Goal: Information Seeking & Learning: Check status

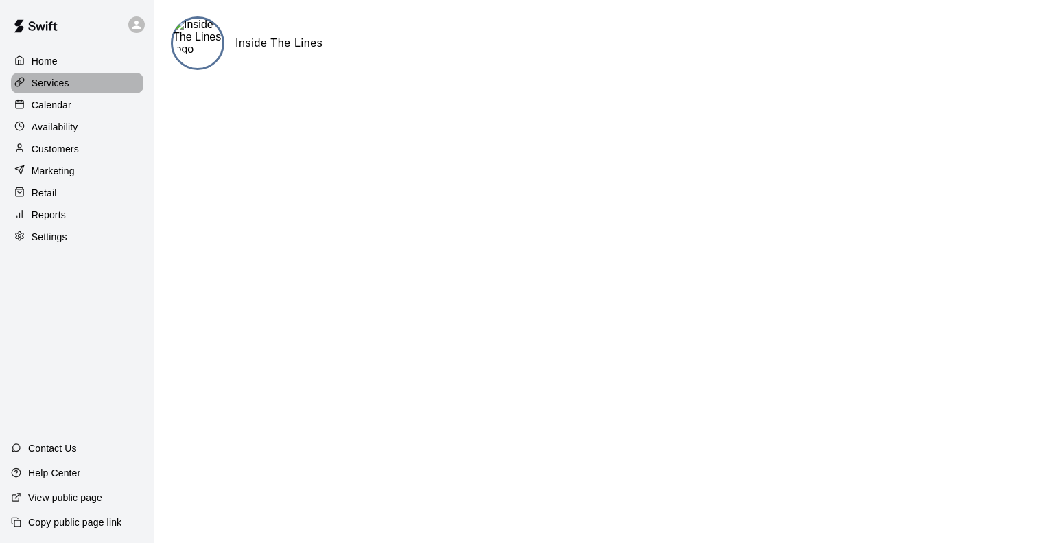
click at [56, 87] on p "Services" at bounding box center [51, 83] width 38 height 14
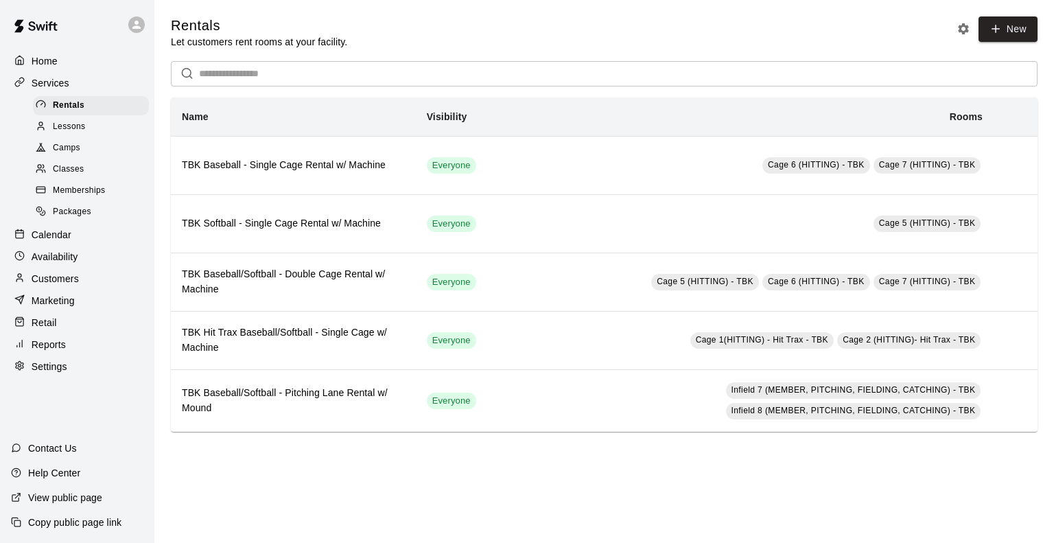
click at [97, 198] on span "Memberships" at bounding box center [79, 191] width 52 height 14
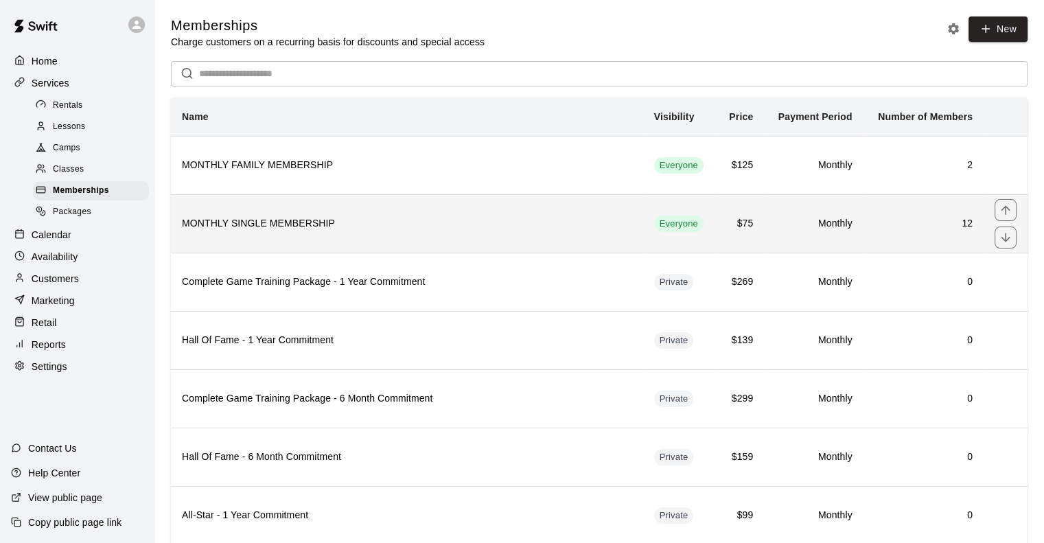
click at [244, 226] on h6 "MONTHLY SINGLE MEMBERSHIP" at bounding box center [407, 223] width 450 height 15
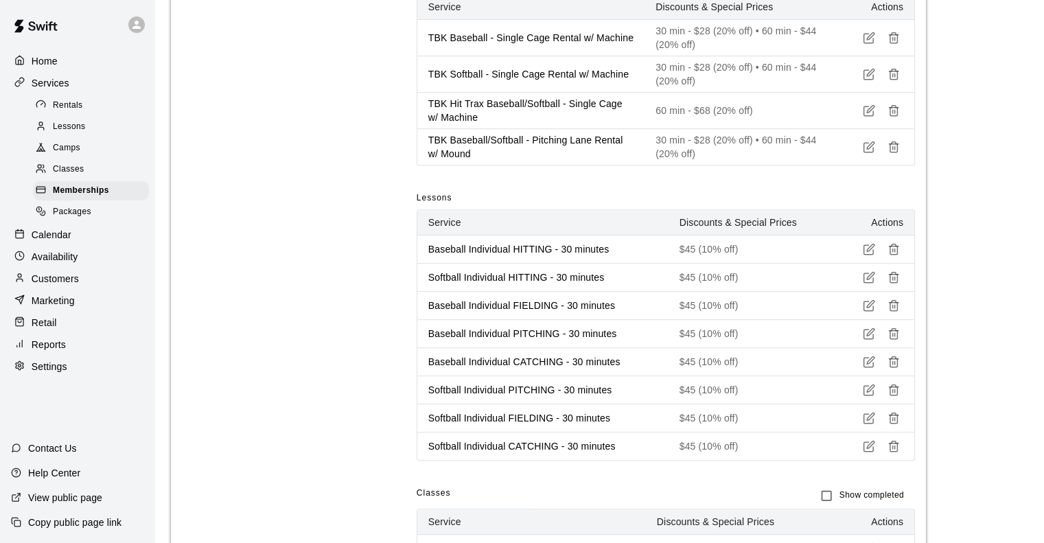
scroll to position [688, 0]
click at [52, 351] on p "Reports" at bounding box center [49, 345] width 34 height 14
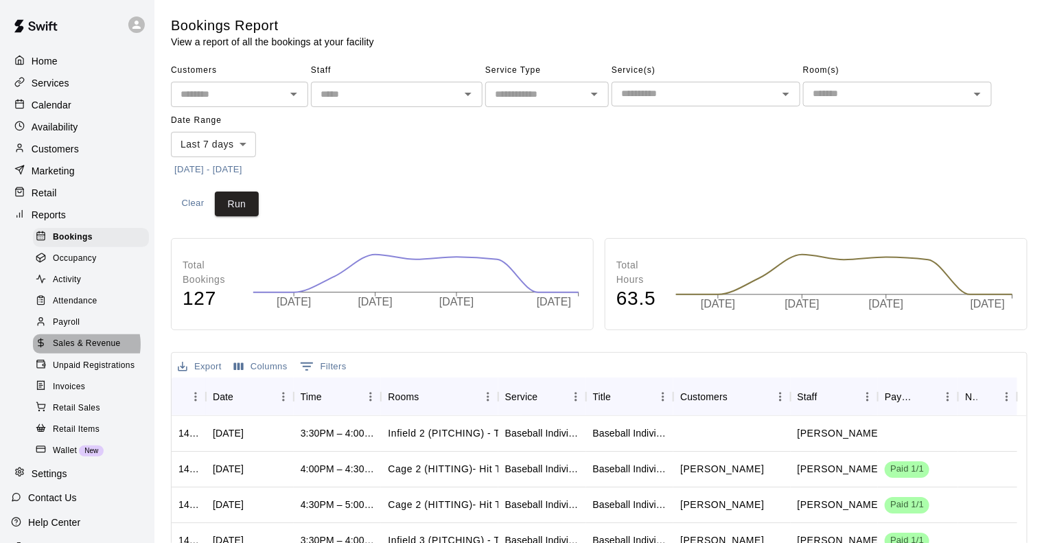
click at [81, 351] on span "Sales & Revenue" at bounding box center [87, 344] width 68 height 14
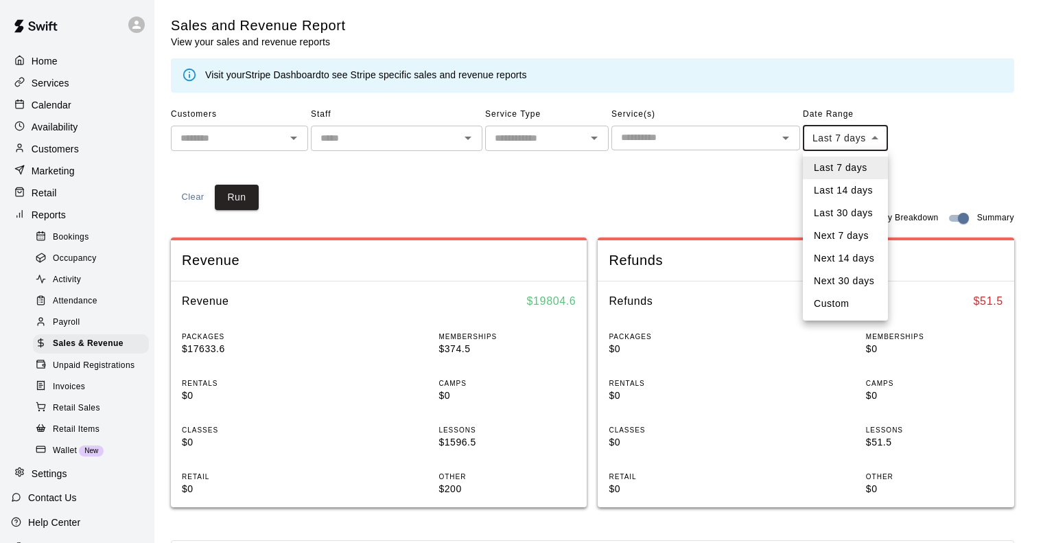
click at [842, 140] on body "Home Services Calendar Availability Customers Marketing Retail Reports Bookings…" at bounding box center [527, 513] width 1054 height 1026
click at [837, 194] on li "Last 14 days" at bounding box center [845, 190] width 85 height 23
type input "******"
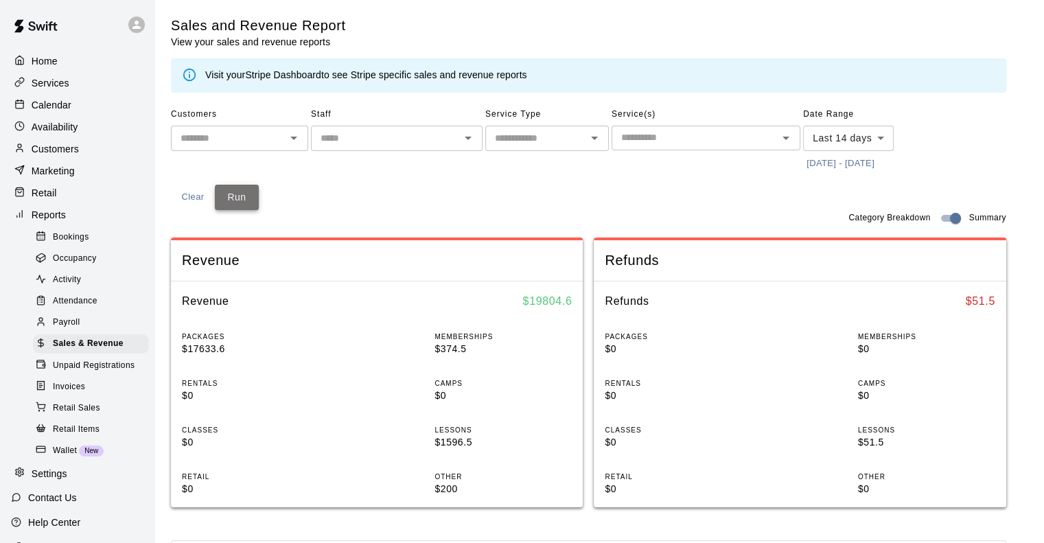
click at [240, 189] on button "Run" at bounding box center [237, 197] width 44 height 25
click at [80, 266] on span "Occupancy" at bounding box center [75, 259] width 44 height 14
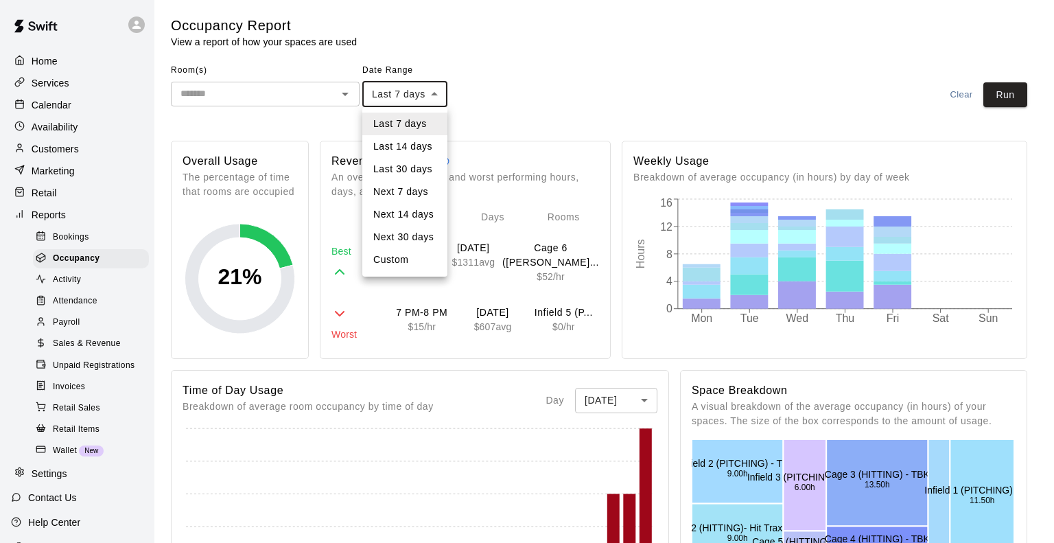
click at [413, 103] on body "Home Services Calendar Availability Customers Marketing Retail Reports Bookings…" at bounding box center [527, 551] width 1054 height 1103
click at [405, 143] on li "Last 14 days" at bounding box center [404, 146] width 85 height 23
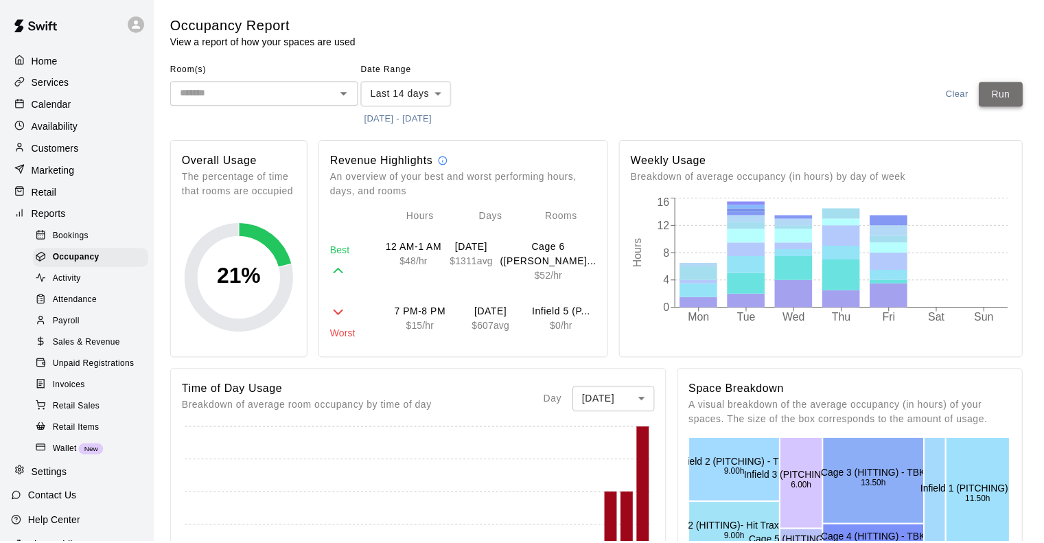
click at [1012, 95] on button "Run" at bounding box center [1005, 94] width 44 height 25
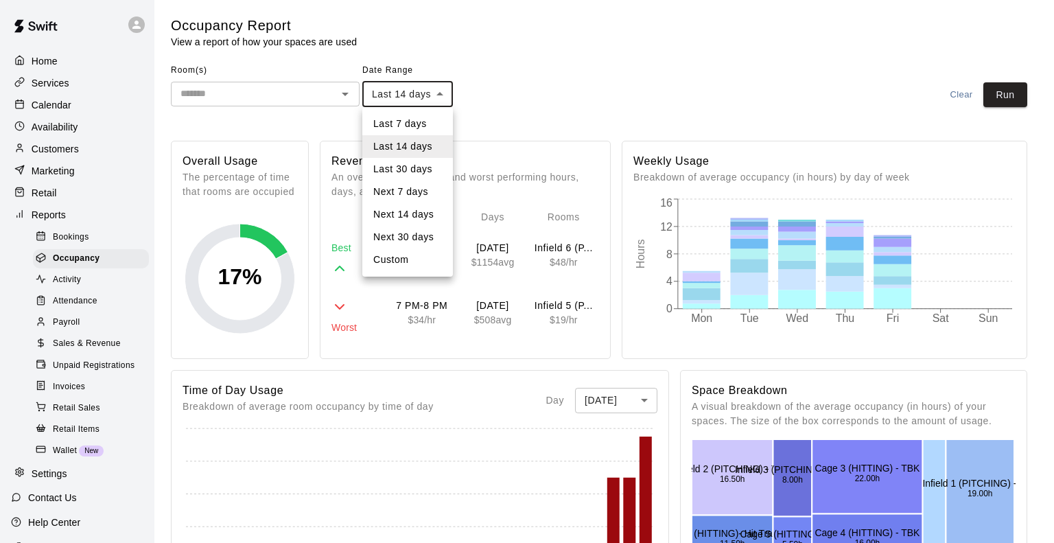
click at [431, 96] on body "Home Services Calendar Availability Customers Marketing Retail Reports Bookings…" at bounding box center [527, 551] width 1054 height 1103
click at [400, 125] on li "Last 7 days" at bounding box center [407, 124] width 91 height 23
type input "****"
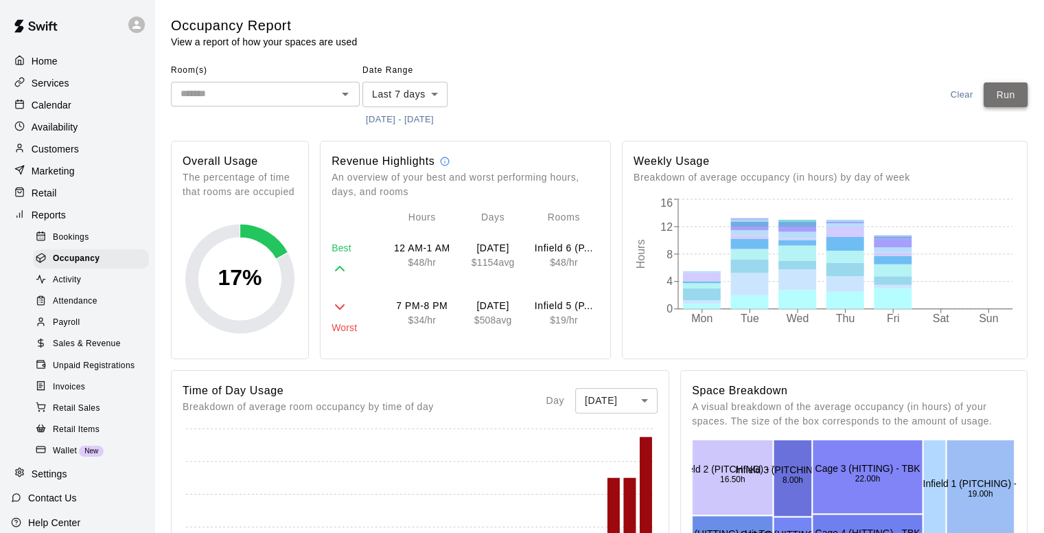
click at [1006, 93] on button "Run" at bounding box center [1005, 94] width 44 height 25
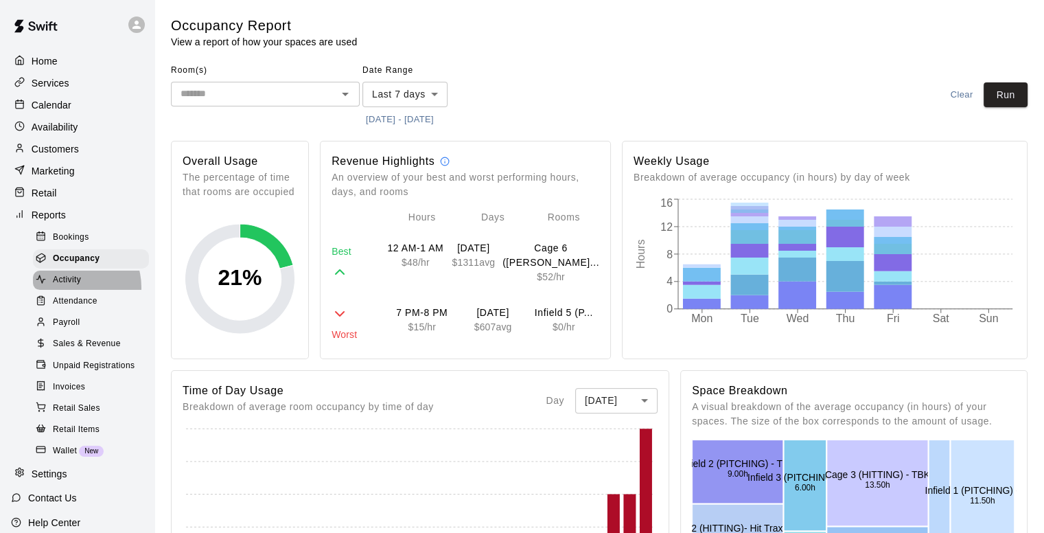
click at [72, 287] on span "Activity" at bounding box center [67, 280] width 28 height 14
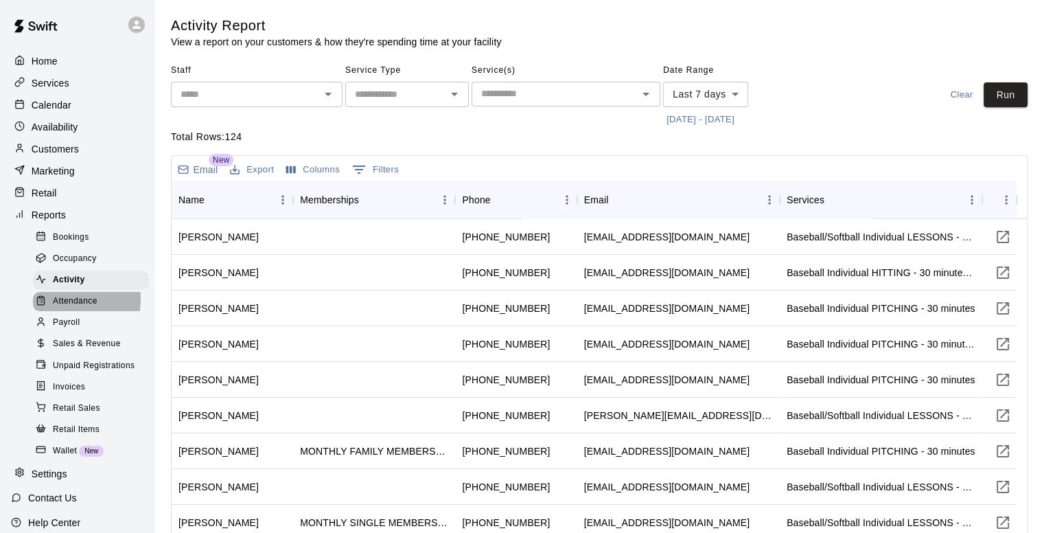
click at [69, 308] on span "Attendance" at bounding box center [75, 301] width 45 height 14
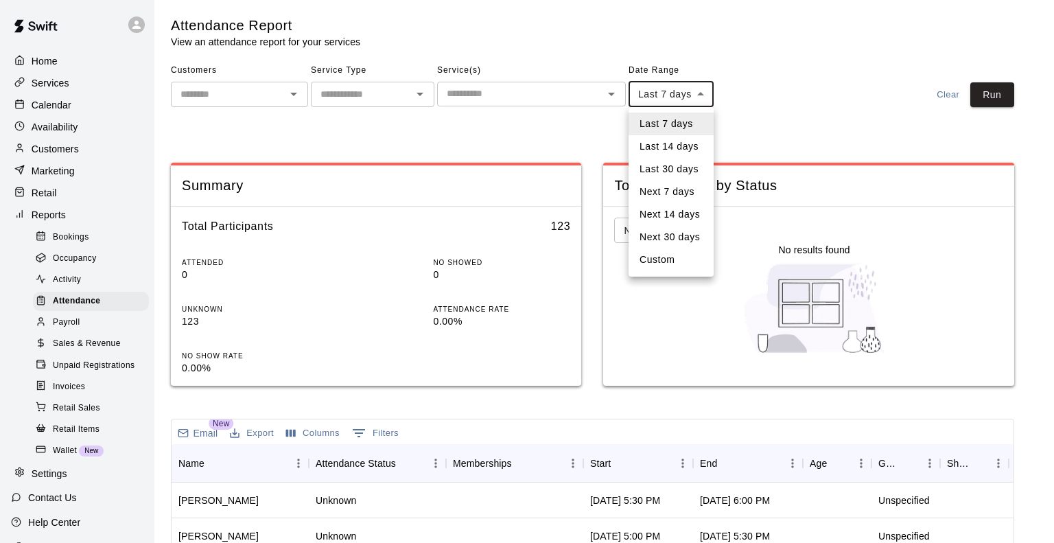
click at [665, 93] on body "Home Services Calendar Availability Customers Marketing Retail Reports Bookings…" at bounding box center [527, 452] width 1054 height 905
click at [670, 150] on li "Last 14 days" at bounding box center [671, 146] width 85 height 23
type input "******"
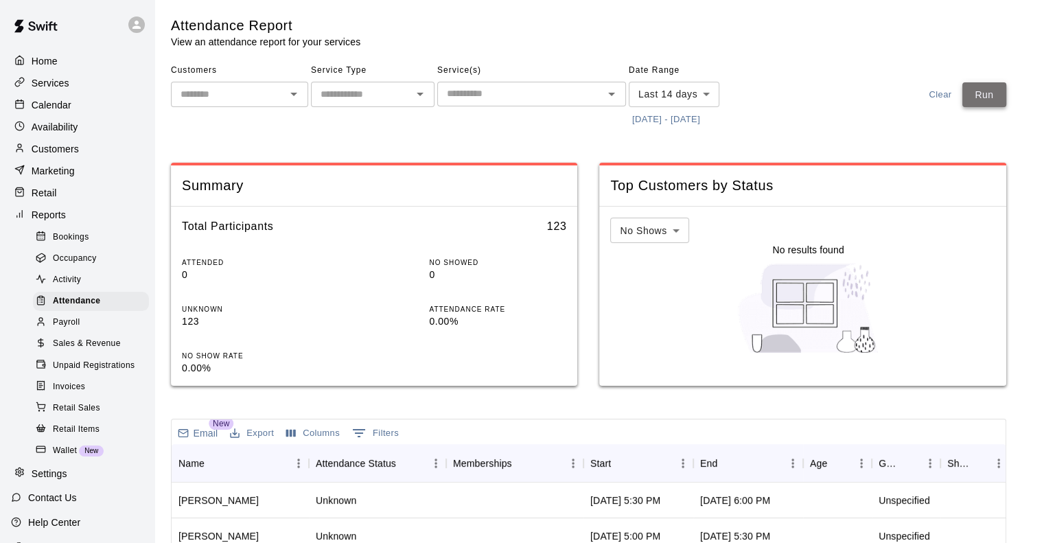
click at [988, 92] on button "Run" at bounding box center [984, 94] width 44 height 25
click at [64, 458] on span "Wallet" at bounding box center [65, 451] width 24 height 14
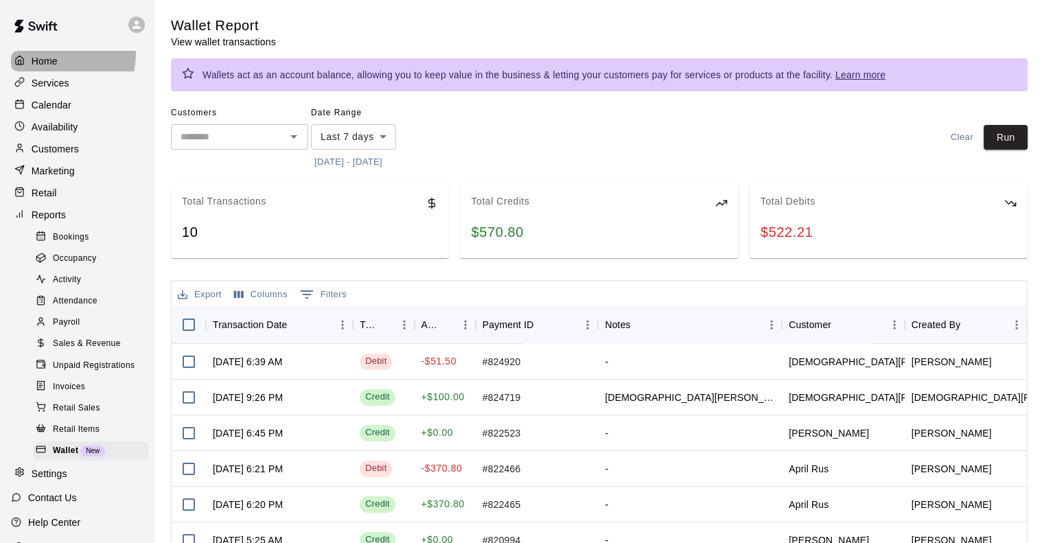
click at [47, 54] on div "Home" at bounding box center [77, 61] width 132 height 21
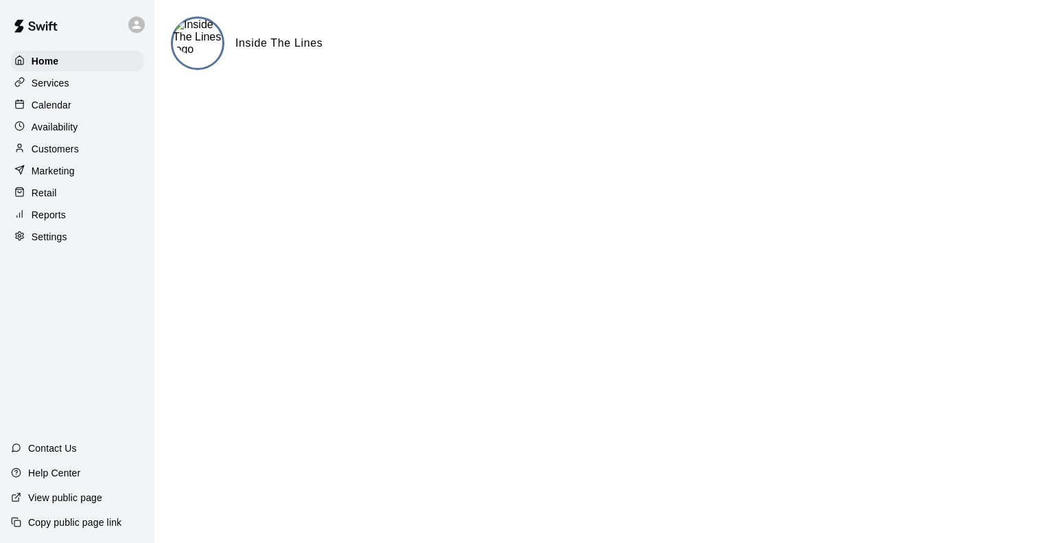
drag, startPoint x: 922, startPoint y: 44, endPoint x: 581, endPoint y: 170, distance: 363.7
click at [581, 110] on html "Home Services Calendar Availability Customers Marketing Retail Reports Settings…" at bounding box center [527, 55] width 1054 height 110
